Goal: Check status: Check status

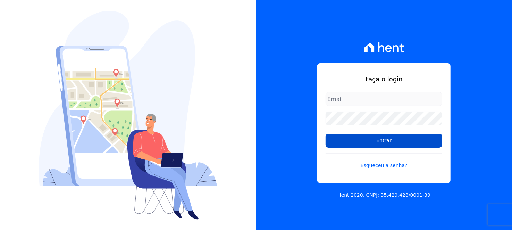
type input "[EMAIL_ADDRESS][DOMAIN_NAME]"
click at [409, 147] on input "Entrar" at bounding box center [383, 141] width 117 height 14
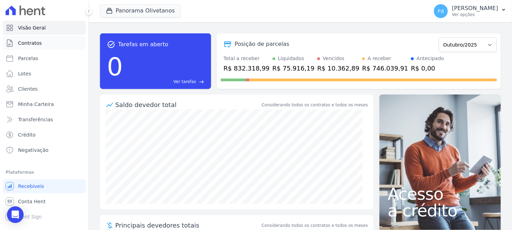
click at [45, 47] on link "Contratos" at bounding box center [44, 43] width 83 height 14
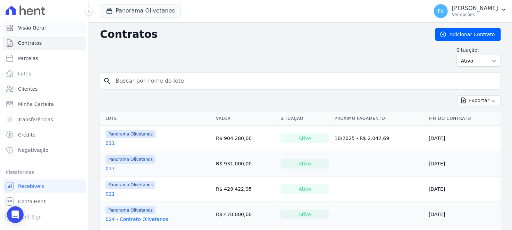
click at [45, 31] on link "Visão Geral" at bounding box center [44, 28] width 83 height 14
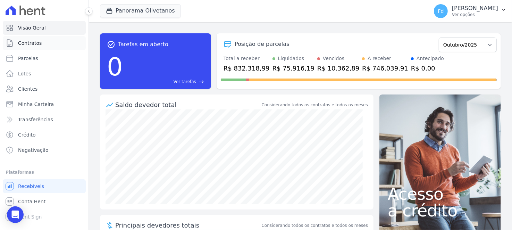
click at [20, 42] on span "Contratos" at bounding box center [30, 43] width 24 height 7
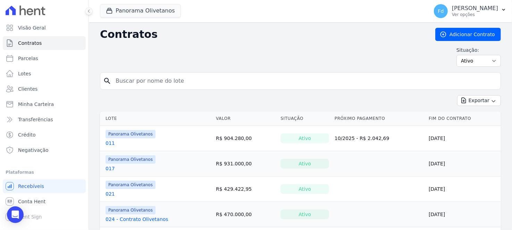
drag, startPoint x: 161, startPoint y: 80, endPoint x: 181, endPoint y: 84, distance: 20.1
click at [161, 80] on input "search" at bounding box center [304, 81] width 386 height 14
click at [170, 52] on div "Situação: Ativo Todos Pausado Distratado Rascunho Expirado Encerrado" at bounding box center [300, 56] width 401 height 20
click at [165, 77] on input "search" at bounding box center [304, 81] width 386 height 14
type input "115"
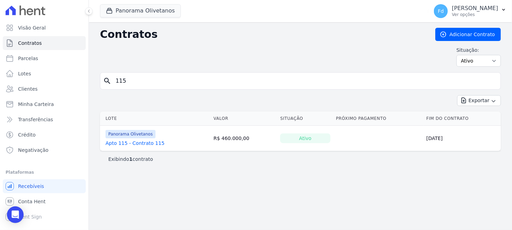
click at [115, 143] on link "Apto 115 - Contrato 115" at bounding box center [134, 142] width 59 height 7
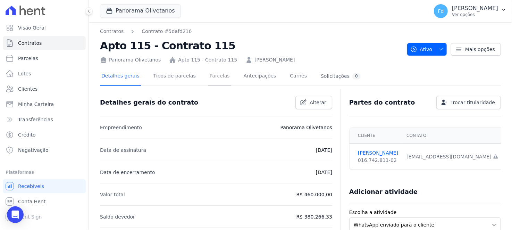
click at [211, 76] on link "Parcelas" at bounding box center [219, 76] width 23 height 18
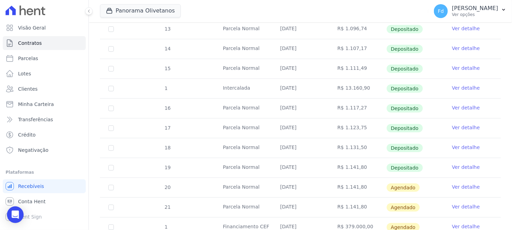
scroll to position [208, 0]
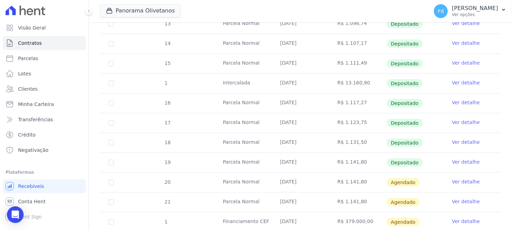
drag, startPoint x: 280, startPoint y: 162, endPoint x: 491, endPoint y: 152, distance: 211.1
click at [457, 160] on tr "19 Parcela Normal 10/09/2025 R$ 1.141,80 Depositado Ver detalhe" at bounding box center [300, 162] width 401 height 20
click at [494, 153] on td "Ver detalhe" at bounding box center [471, 162] width 57 height 19
drag, startPoint x: 294, startPoint y: 179, endPoint x: 481, endPoint y: 183, distance: 187.7
click at [481, 183] on tr "20 Parcela Normal 10/10/2025 R$ 1.141,80 Agendado Ver detalhe" at bounding box center [300, 182] width 401 height 20
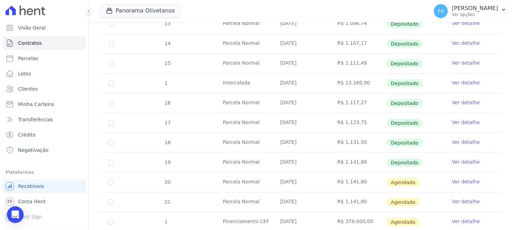
click at [459, 182] on link "Ver detalhe" at bounding box center [466, 181] width 28 height 7
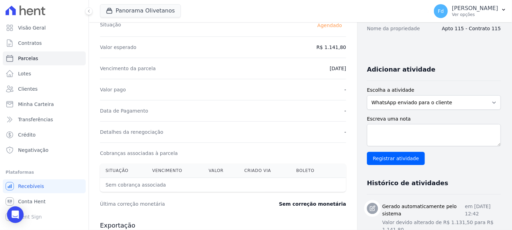
scroll to position [173, 0]
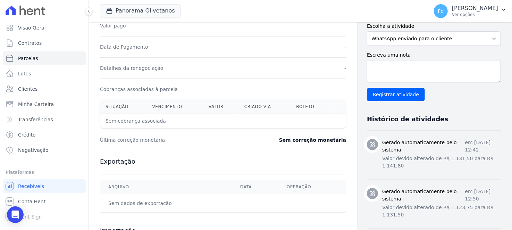
drag, startPoint x: 109, startPoint y: 119, endPoint x: 320, endPoint y: 123, distance: 211.6
click at [320, 123] on table "Situação Vencimento Valor Criado via Boleto Sem cobrança associada" at bounding box center [223, 114] width 246 height 28
drag, startPoint x: 285, startPoint y: 142, endPoint x: 355, endPoint y: 142, distance: 69.4
click at [319, 165] on div "Exportação Arquivo Data Operação Sem dados de exportação" at bounding box center [223, 184] width 246 height 69
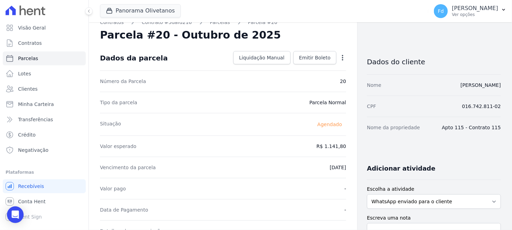
scroll to position [0, 0]
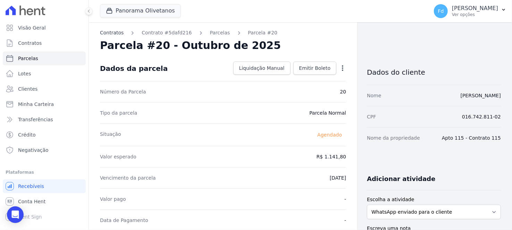
click at [106, 32] on link "Contratos" at bounding box center [112, 32] width 24 height 7
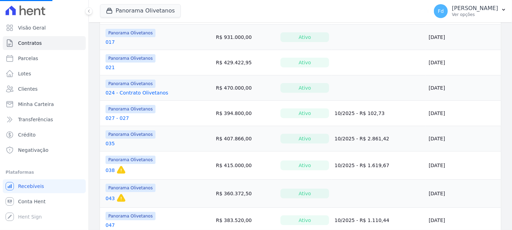
scroll to position [139, 0]
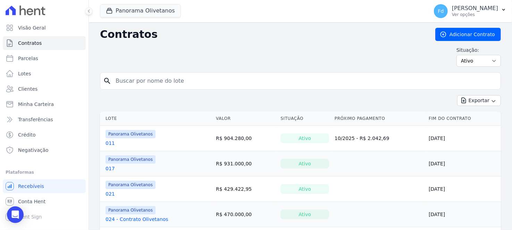
click at [111, 167] on link "017" at bounding box center [109, 168] width 9 height 7
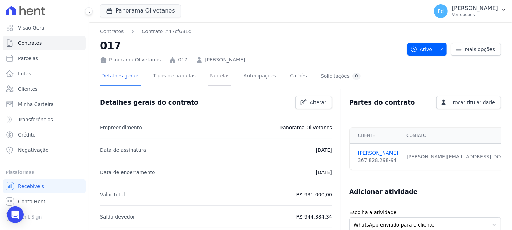
click at [210, 76] on link "Parcelas" at bounding box center [219, 76] width 23 height 18
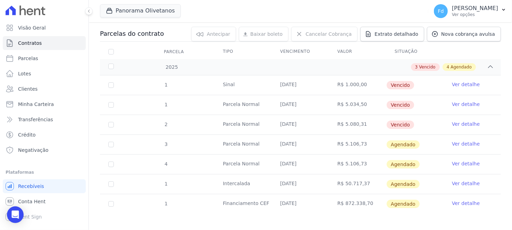
scroll to position [74, 0]
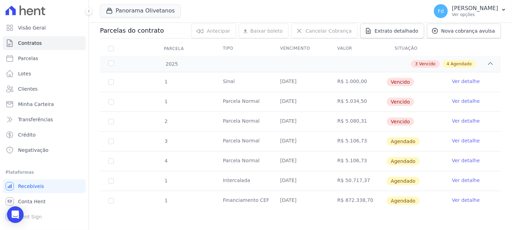
drag, startPoint x: 312, startPoint y: 140, endPoint x: 461, endPoint y: 142, distance: 149.5
click at [461, 142] on tr "3 Parcela Normal 05/10/2025 R$ 5.106,73 Agendado Ver detalhe" at bounding box center [300, 141] width 401 height 20
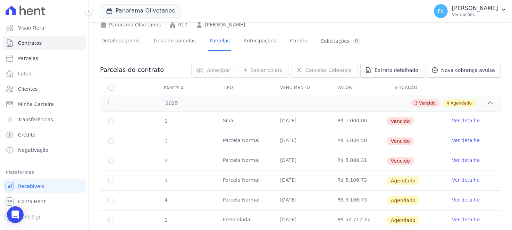
scroll to position [0, 0]
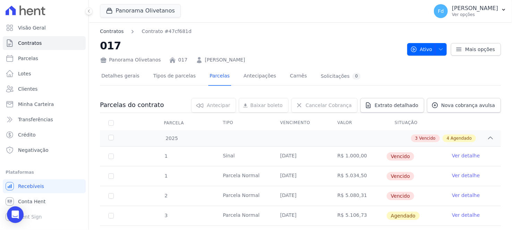
click at [118, 34] on link "Contratos" at bounding box center [112, 31] width 24 height 7
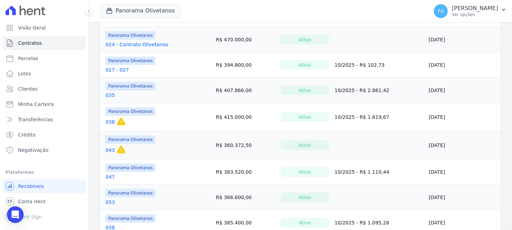
scroll to position [208, 0]
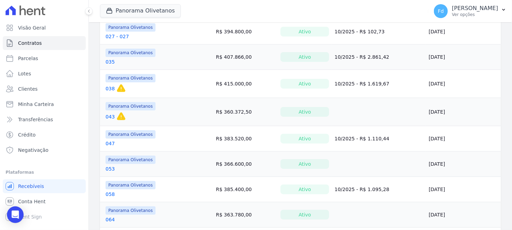
click at [110, 140] on link "047" at bounding box center [109, 143] width 9 height 7
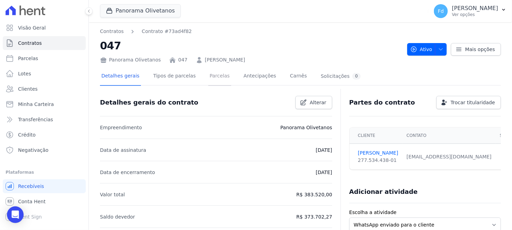
click at [213, 75] on link "Parcelas" at bounding box center [219, 76] width 23 height 18
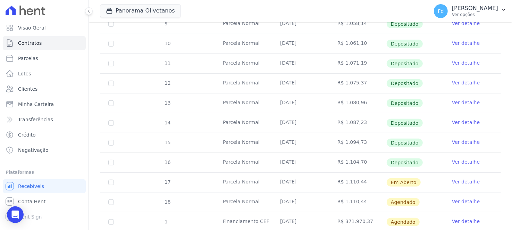
scroll to position [205, 0]
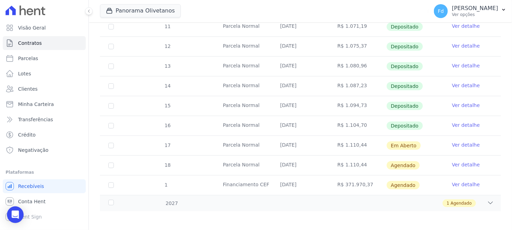
drag, startPoint x: 256, startPoint y: 142, endPoint x: 468, endPoint y: 143, distance: 211.6
click at [461, 143] on tr "17 Parcela Normal 20/10/2025 R$ 1.110,44 Em Aberto Ver detalhe" at bounding box center [300, 145] width 401 height 20
click at [482, 141] on td "Ver detalhe" at bounding box center [471, 145] width 57 height 19
drag, startPoint x: 292, startPoint y: 145, endPoint x: 481, endPoint y: 146, distance: 188.7
click at [480, 147] on tr "17 Parcela Normal 20/10/2025 R$ 1.110,44 Em Aberto Ver detalhe" at bounding box center [300, 145] width 401 height 20
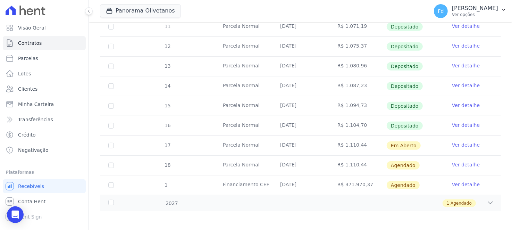
click at [457, 145] on link "Ver detalhe" at bounding box center [466, 144] width 28 height 7
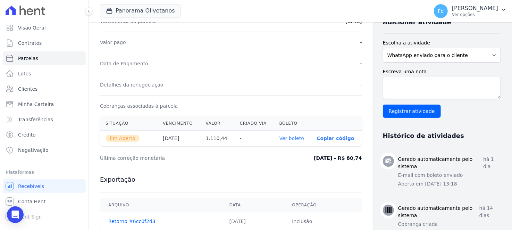
scroll to position [173, 0]
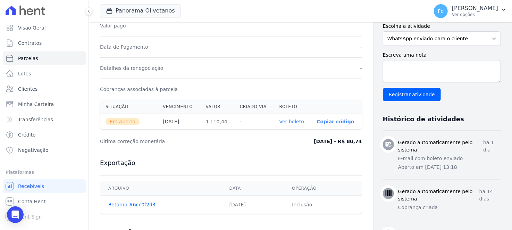
click at [281, 120] on link "Ver boleto" at bounding box center [291, 122] width 25 height 6
click at [92, 10] on button at bounding box center [89, 11] width 8 height 8
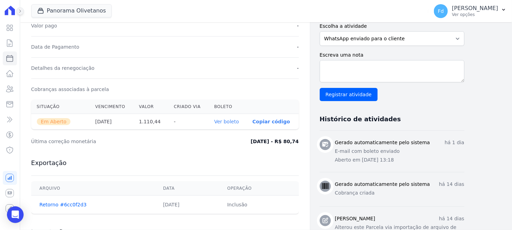
click at [22, 10] on icon at bounding box center [20, 11] width 4 height 4
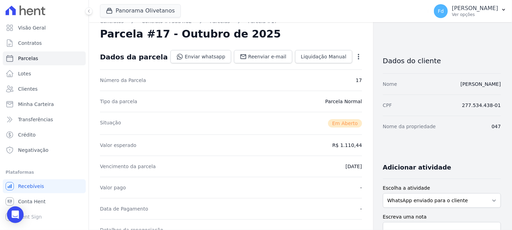
scroll to position [0, 0]
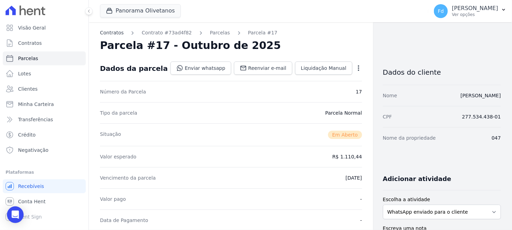
click at [111, 34] on link "Contratos" at bounding box center [112, 32] width 24 height 7
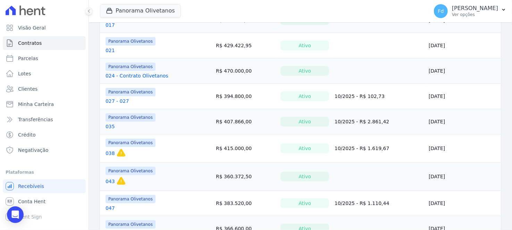
scroll to position [34, 0]
